Goal: Task Accomplishment & Management: Use online tool/utility

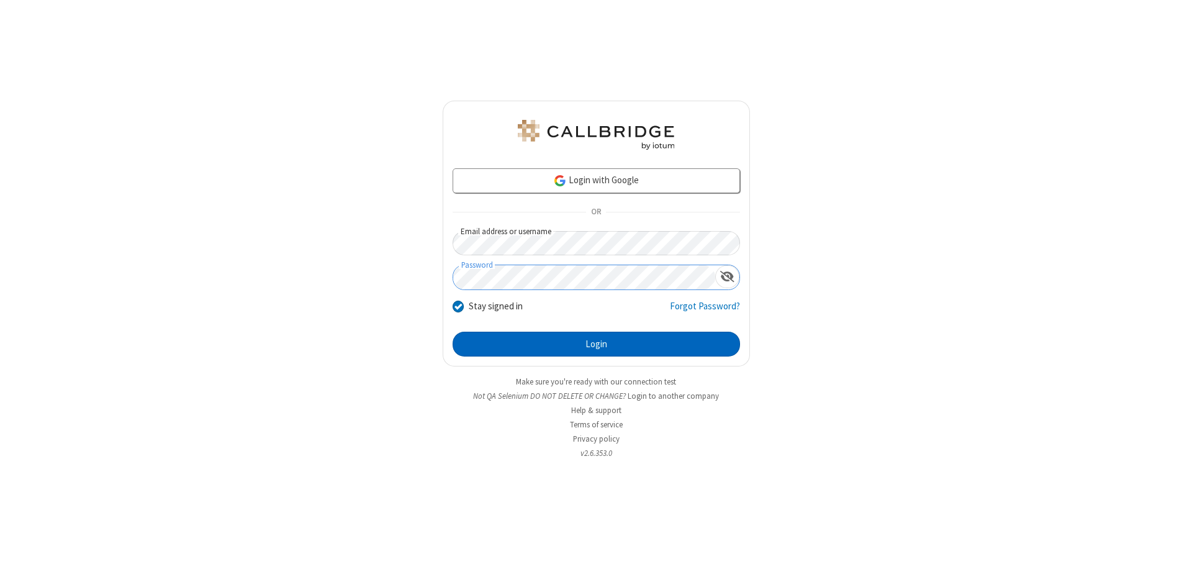
click at [596, 344] on button "Login" at bounding box center [596, 344] width 287 height 25
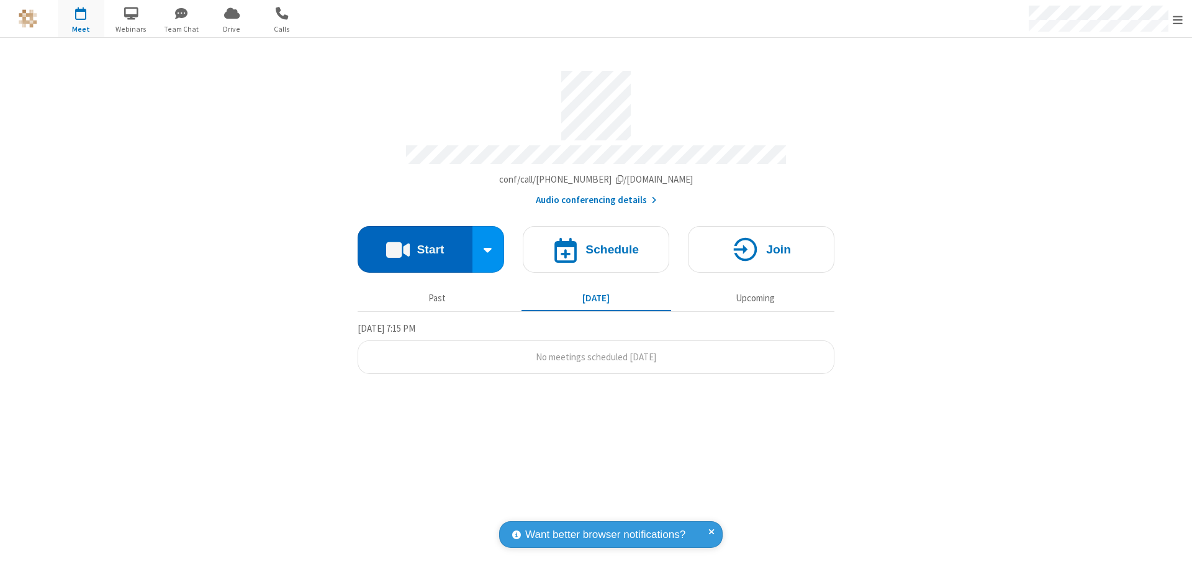
click at [415, 243] on button "Start" at bounding box center [415, 249] width 115 height 47
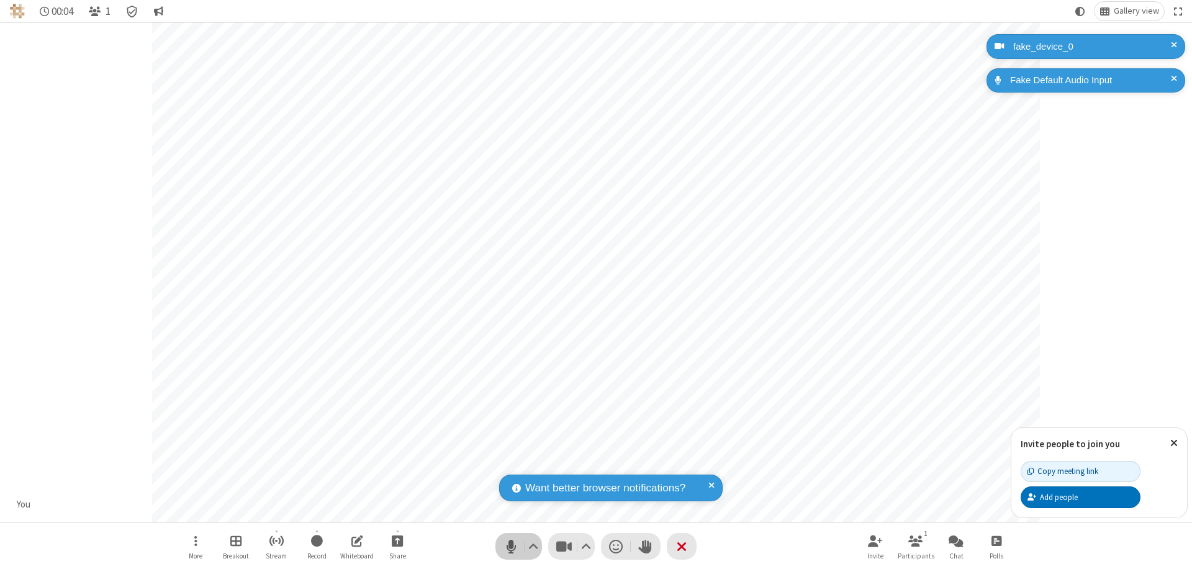
click at [511, 546] on span "Mute (⌘+Shift+A)" at bounding box center [511, 546] width 19 height 18
click at [511, 546] on span "Unmute (⌘+Shift+A)" at bounding box center [511, 546] width 19 height 18
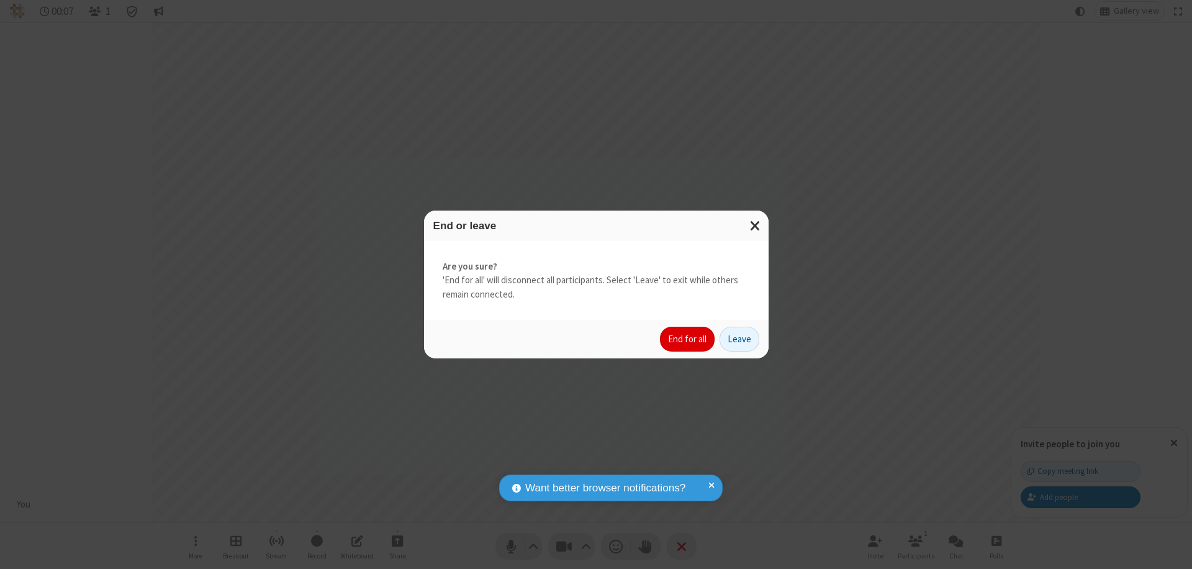
click at [688, 339] on button "End for all" at bounding box center [687, 339] width 55 height 25
